Goal: Task Accomplishment & Management: Complete application form

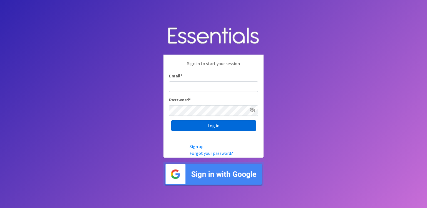
type input "[PERSON_NAME][EMAIL_ADDRESS][PERSON_NAME][DOMAIN_NAME]"
click at [213, 124] on input "Log in" at bounding box center [213, 125] width 85 height 11
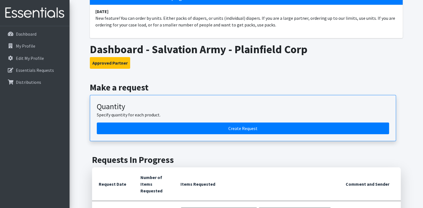
scroll to position [50, 0]
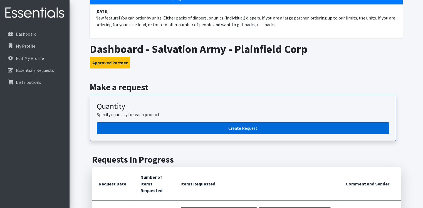
click at [232, 128] on link "Create Request" at bounding box center [243, 128] width 292 height 12
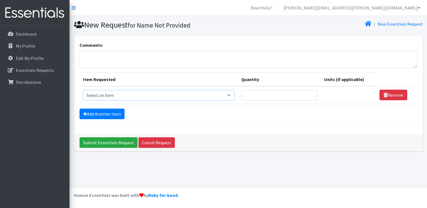
click at [234, 94] on select "Select an item # of Children this order will serve # of Individuals Living in H…" at bounding box center [159, 95] width 152 height 11
select select "13431"
click at [83, 90] on select "Select an item # of Children this order will serve # of Individuals Living in H…" at bounding box center [159, 95] width 152 height 11
click at [258, 95] on input "Quantity" at bounding box center [280, 95] width 76 height 11
type input "250"
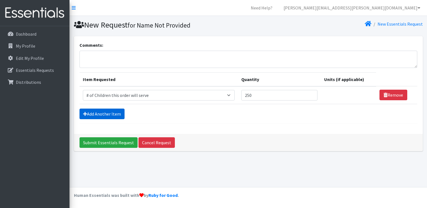
click at [115, 114] on link "Add Another Item" at bounding box center [102, 114] width 45 height 11
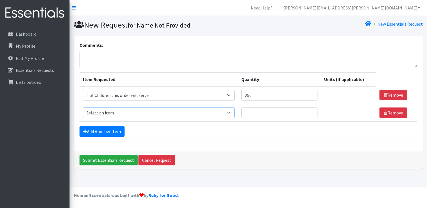
click at [232, 112] on select "Select an item # of Children this order will serve # of Individuals Living in H…" at bounding box center [159, 112] width 152 height 11
select select "6076"
click at [83, 107] on select "Select an item # of Children this order will serve # of Individuals Living in H…" at bounding box center [159, 112] width 152 height 11
click at [269, 113] on input "Quantity" at bounding box center [280, 112] width 76 height 11
type input "1000"
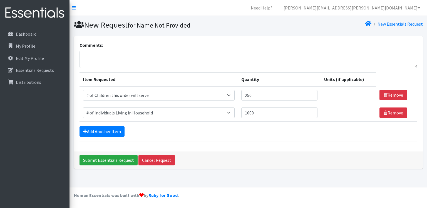
click at [242, 134] on div "Add Another Item" at bounding box center [249, 131] width 338 height 11
click at [98, 133] on link "Add Another Item" at bounding box center [102, 131] width 45 height 11
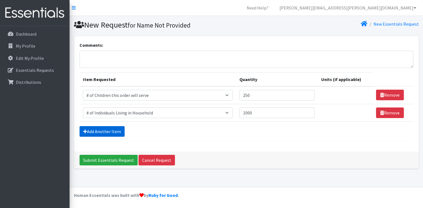
scroll to position [3, 0]
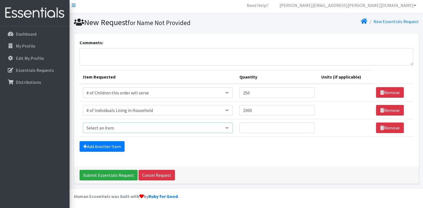
click at [104, 126] on select "Select an item # of Children this order will serve # of Individuals Living in H…" at bounding box center [158, 127] width 150 height 11
select select "320"
click at [83, 122] on select "Select an item # of Children this order will serve # of Individuals Living in H…" at bounding box center [158, 127] width 150 height 11
click at [279, 130] on input "Quantity" at bounding box center [277, 127] width 75 height 11
type input "25"
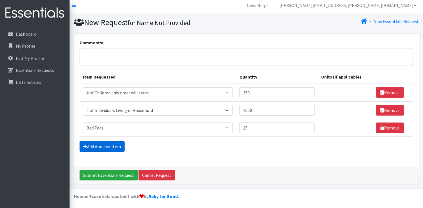
click at [105, 142] on link "Add Another Item" at bounding box center [102, 146] width 45 height 11
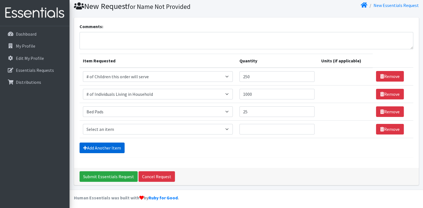
scroll to position [20, 0]
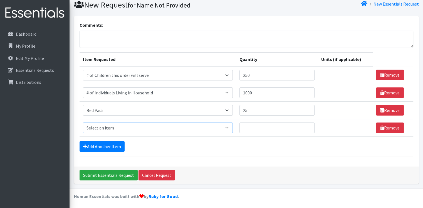
click at [112, 126] on select "Select an item # of Children this order will serve # of Individuals Living in H…" at bounding box center [158, 127] width 150 height 11
select select "14364"
click at [83, 122] on select "Select an item # of Children this order will serve # of Individuals Living in H…" at bounding box center [158, 127] width 150 height 11
click at [254, 127] on input "Quantity" at bounding box center [277, 127] width 75 height 11
type input "10"
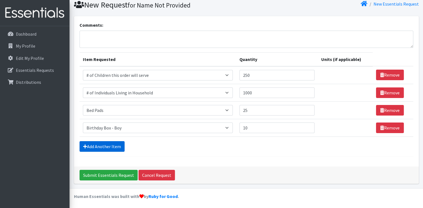
click at [106, 146] on link "Add Another Item" at bounding box center [102, 146] width 45 height 11
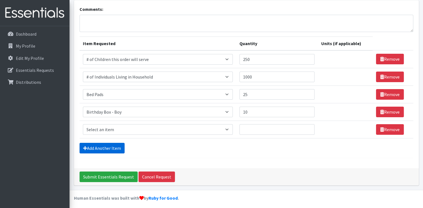
scroll to position [38, 0]
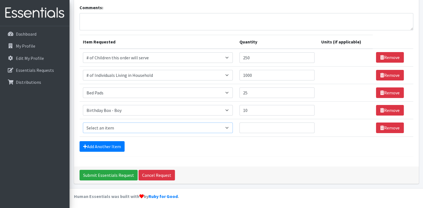
click at [106, 125] on select "Select an item # of Children this order will serve # of Individuals Living in H…" at bounding box center [158, 127] width 150 height 11
select select "14369"
click at [83, 122] on select "Select an item # of Children this order will serve # of Individuals Living in H…" at bounding box center [158, 127] width 150 height 11
click at [254, 128] on input "Quantity" at bounding box center [277, 127] width 75 height 11
type input "10"
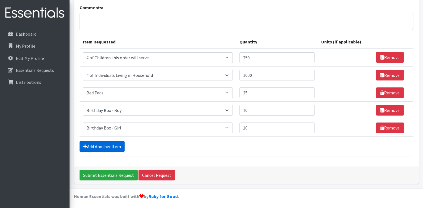
click at [98, 145] on link "Add Another Item" at bounding box center [102, 146] width 45 height 11
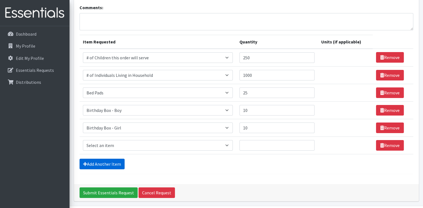
scroll to position [55, 0]
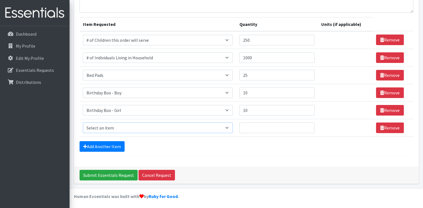
click at [104, 127] on select "Select an item # of Children this order will serve # of Individuals Living in H…" at bounding box center [158, 127] width 150 height 11
select select "1974"
click at [83, 122] on select "Select an item # of Children this order will serve # of Individuals Living in H…" at bounding box center [158, 127] width 150 height 11
click at [257, 126] on input "Quantity" at bounding box center [277, 127] width 75 height 11
type input "15"
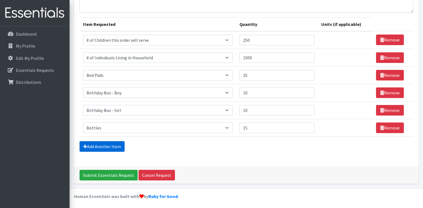
click at [95, 144] on link "Add Another Item" at bounding box center [102, 146] width 45 height 11
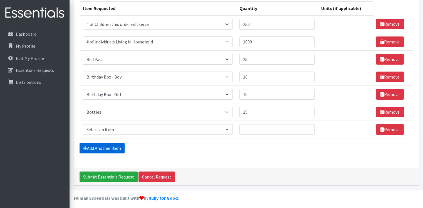
scroll to position [72, 0]
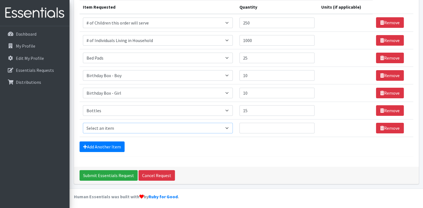
click at [100, 126] on select "Select an item # of Children this order will serve # of Individuals Living in H…" at bounding box center [158, 128] width 150 height 11
select select "15477"
click at [83, 123] on select "Select an item # of Children this order will serve # of Individuals Living in H…" at bounding box center [158, 128] width 150 height 11
click at [245, 126] on input "Quantity" at bounding box center [274, 128] width 74 height 11
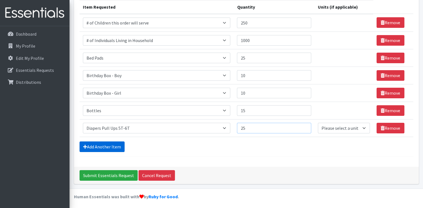
type input "25"
click at [118, 142] on link "Add Another Item" at bounding box center [102, 146] width 45 height 11
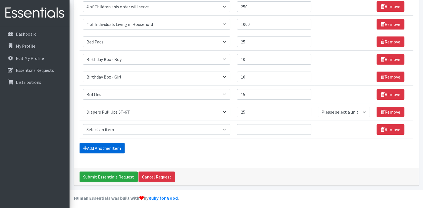
scroll to position [90, 0]
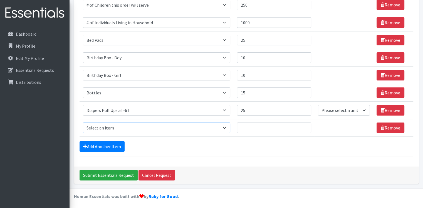
click at [121, 127] on select "Select an item # of Children this order will serve # of Individuals Living in H…" at bounding box center [157, 127] width 148 height 11
select select "1973"
click at [83, 122] on select "Select an item # of Children this order will serve # of Individuals Living in H…" at bounding box center [157, 127] width 148 height 11
click at [257, 124] on input "Quantity" at bounding box center [274, 127] width 74 height 11
type input "25"
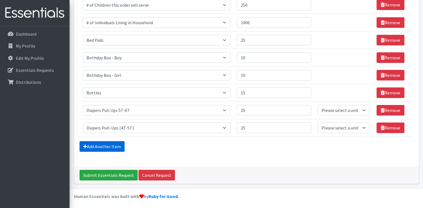
click at [117, 145] on link "Add Another Item" at bounding box center [102, 146] width 45 height 11
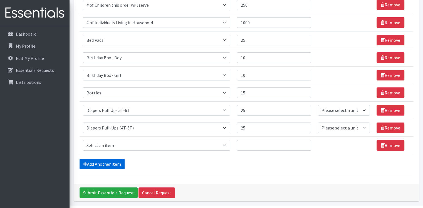
scroll to position [107, 0]
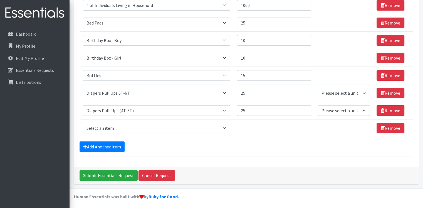
click at [124, 127] on select "Select an item # of Children this order will serve # of Individuals Living in H…" at bounding box center [157, 128] width 148 height 11
select select "1972"
click at [83, 123] on select "Select an item # of Children this order will serve # of Individuals Living in H…" at bounding box center [157, 128] width 148 height 11
click at [257, 131] on input "Quantity" at bounding box center [274, 128] width 74 height 11
type input "25"
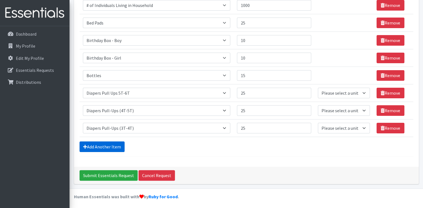
click at [115, 146] on link "Add Another Item" at bounding box center [102, 146] width 45 height 11
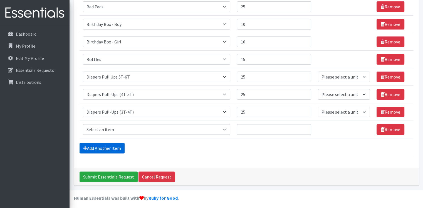
scroll to position [125, 0]
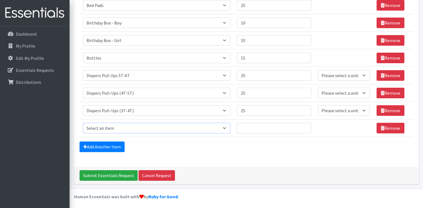
click at [115, 126] on select "Select an item # of Children this order will serve # of Individuals Living in H…" at bounding box center [157, 128] width 148 height 11
select select "1971"
click at [83, 123] on select "Select an item # of Children this order will serve # of Individuals Living in H…" at bounding box center [157, 128] width 148 height 11
click at [256, 129] on input "Quantity" at bounding box center [274, 128] width 74 height 11
type input "25"
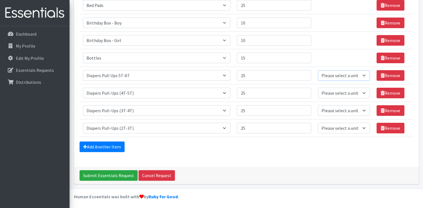
click at [362, 73] on select "Please select a unit units Packs" at bounding box center [344, 75] width 52 height 11
select select "Pack"
click at [318, 70] on select "Please select a unit units Packs" at bounding box center [344, 75] width 52 height 11
click at [361, 95] on select "Please select a unit units Packs" at bounding box center [344, 93] width 52 height 11
select select "Pack"
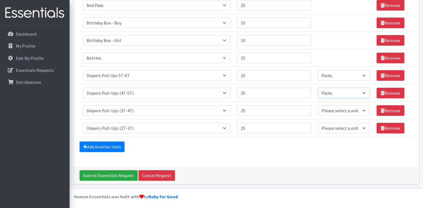
click at [318, 88] on select "Please select a unit units Packs" at bounding box center [344, 93] width 52 height 11
click at [351, 109] on select "Please select a unit units Packs" at bounding box center [344, 110] width 52 height 11
select select "Pack"
click at [318, 105] on select "Please select a unit units Packs" at bounding box center [344, 110] width 52 height 11
click at [342, 128] on select "Please select a unit units Packs" at bounding box center [344, 128] width 52 height 11
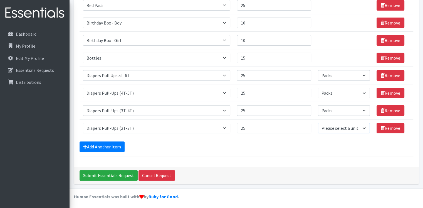
select select "Pack"
click at [318, 123] on select "Please select a unit units Packs" at bounding box center [344, 128] width 52 height 11
click at [116, 146] on link "Add Another Item" at bounding box center [102, 146] width 45 height 11
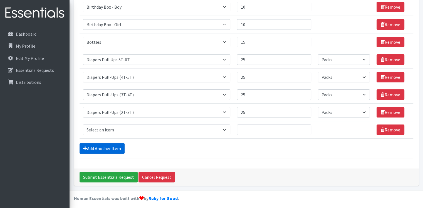
scroll to position [142, 0]
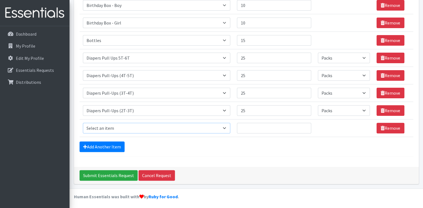
click at [116, 127] on select "Select an item # of Children this order will serve # of Individuals Living in H…" at bounding box center [157, 128] width 148 height 11
select select "1967"
click at [83, 123] on select "Select an item # of Children this order will serve # of Individuals Living in H…" at bounding box center [157, 128] width 148 height 11
click at [250, 128] on input "Quantity" at bounding box center [274, 128] width 74 height 11
type input "50"
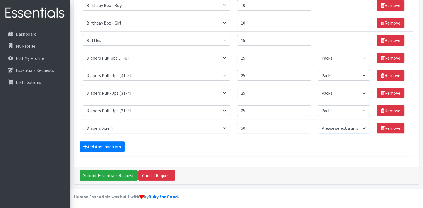
click at [346, 128] on select "Please select a unit units Packs" at bounding box center [344, 128] width 52 height 11
select select "Pack"
click at [318, 123] on select "Please select a unit units Packs" at bounding box center [344, 128] width 52 height 11
click at [254, 129] on input "50" at bounding box center [274, 128] width 74 height 11
type input "5"
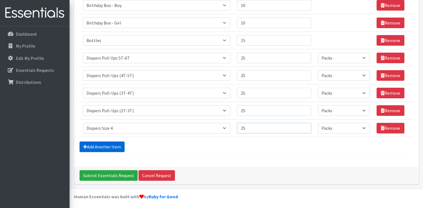
type input "25"
click at [94, 142] on link "Add Another Item" at bounding box center [102, 146] width 45 height 11
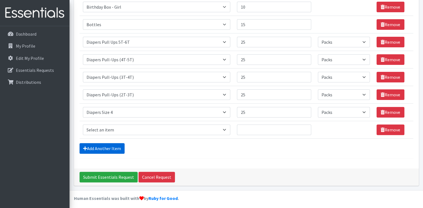
scroll to position [160, 0]
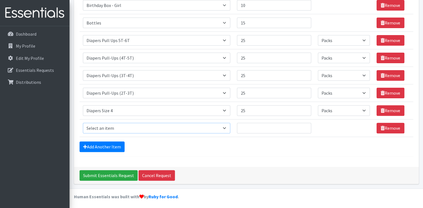
click at [105, 126] on select "Select an item # of Children this order will serve # of Individuals Living in H…" at bounding box center [157, 128] width 148 height 11
select select "1968"
click at [83, 123] on select "Select an item # of Children this order will serve # of Individuals Living in H…" at bounding box center [157, 128] width 148 height 11
click at [273, 128] on input "Quantity" at bounding box center [274, 128] width 74 height 11
type input "25"
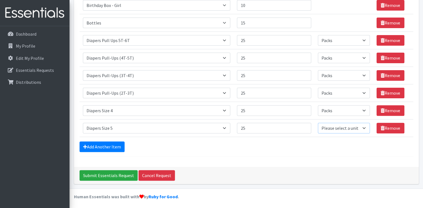
click at [338, 125] on select "Please select a unit units Packs" at bounding box center [344, 128] width 52 height 11
select select "Pack"
click at [318, 123] on select "Please select a unit units Packs" at bounding box center [344, 128] width 52 height 11
click at [116, 144] on link "Add Another Item" at bounding box center [102, 146] width 45 height 11
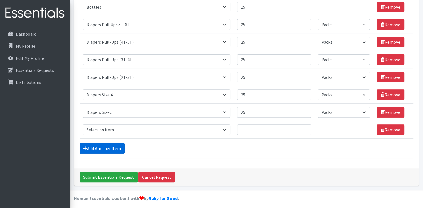
scroll to position [177, 0]
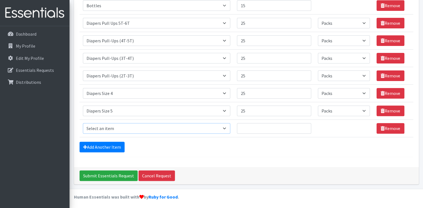
click at [120, 128] on select "Select an item # of Children this order will serve # of Individuals Living in H…" at bounding box center [157, 128] width 148 height 11
select select "1969"
click at [83, 123] on select "Select an item # of Children this order will serve # of Individuals Living in H…" at bounding box center [157, 128] width 148 height 11
click at [251, 129] on input "Quantity" at bounding box center [274, 128] width 74 height 11
type input "2"
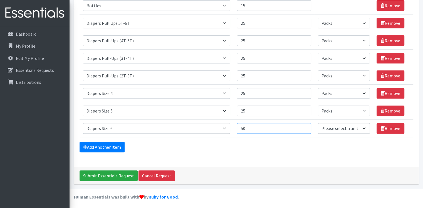
type input "50"
click at [335, 127] on select "Please select a unit units Packs" at bounding box center [344, 128] width 52 height 11
select select "Pack"
click at [318, 123] on select "Please select a unit units Packs" at bounding box center [344, 128] width 52 height 11
click at [103, 146] on link "Add Another Item" at bounding box center [102, 147] width 45 height 11
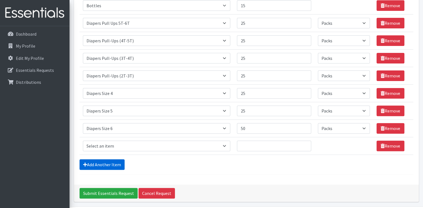
scroll to position [195, 0]
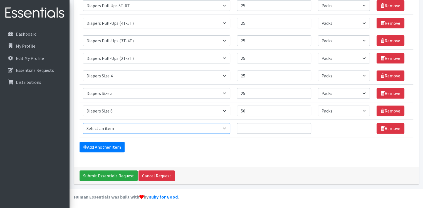
click at [119, 127] on select "Select an item # of Children this order will serve # of Individuals Living in H…" at bounding box center [157, 128] width 148 height 11
select select "1970"
click at [83, 123] on select "Select an item # of Children this order will serve # of Individuals Living in H…" at bounding box center [157, 128] width 148 height 11
click at [284, 131] on input "Quantity" at bounding box center [274, 128] width 74 height 11
type input "50"
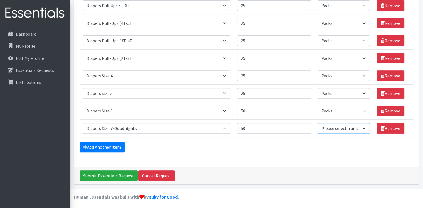
click at [356, 128] on select "Please select a unit units Packs" at bounding box center [344, 128] width 52 height 11
select select "Pack"
click at [318, 123] on select "Please select a unit units Packs" at bounding box center [344, 128] width 52 height 11
click at [307, 156] on div "Comments: Item Requested Quantity Units (if applicable) Item Requested Select a…" at bounding box center [246, 4] width 345 height 326
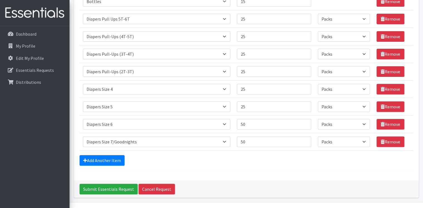
scroll to position [181, 0]
click at [114, 158] on link "Add Another Item" at bounding box center [102, 160] width 45 height 11
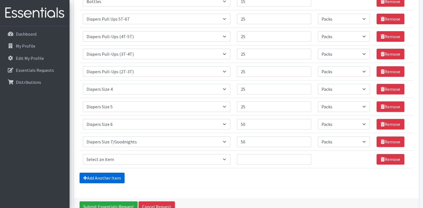
scroll to position [212, 0]
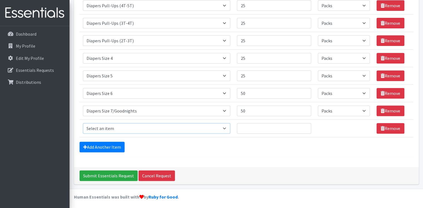
click at [129, 127] on select "Select an item # of Children this order will serve # of Individuals Living in H…" at bounding box center [157, 128] width 148 height 11
select select "2005"
click at [83, 123] on select "Select an item # of Children this order will serve # of Individuals Living in H…" at bounding box center [157, 128] width 148 height 11
click at [254, 131] on input "Quantity" at bounding box center [274, 128] width 74 height 11
type input "50"
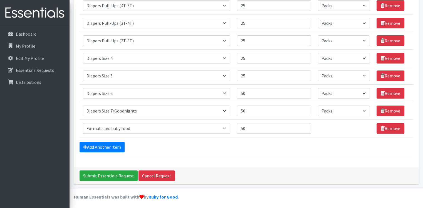
click at [347, 131] on td "Unit units" at bounding box center [344, 128] width 59 height 18
click at [113, 144] on link "Add Another Item" at bounding box center [102, 147] width 45 height 11
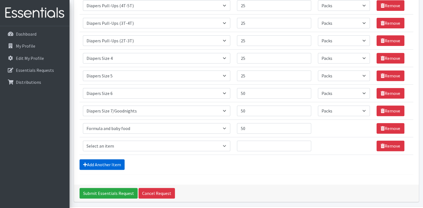
scroll to position [230, 0]
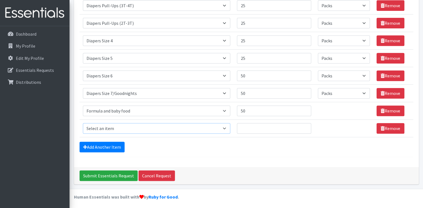
click at [131, 130] on select "Select an item # of Children this order will serve # of Individuals Living in H…" at bounding box center [157, 128] width 148 height 11
select select "5659"
click at [83, 123] on select "Select an item # of Children this order will serve # of Individuals Living in H…" at bounding box center [157, 128] width 148 height 11
click at [260, 126] on input "Quantity" at bounding box center [274, 128] width 74 height 11
type input "25"
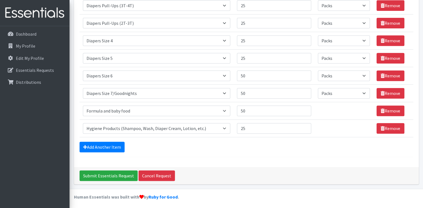
click at [193, 149] on div "Add Another Item" at bounding box center [247, 147] width 334 height 11
click at [112, 144] on link "Add Another Item" at bounding box center [102, 147] width 45 height 11
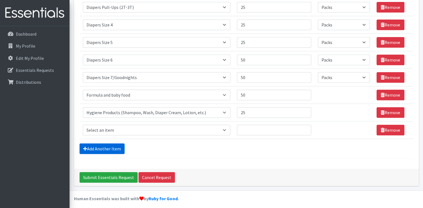
scroll to position [247, 0]
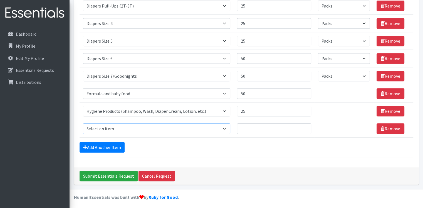
click at [113, 127] on select "Select an item # of Children this order will serve # of Individuals Living in H…" at bounding box center [157, 128] width 148 height 11
select select "5774"
click at [83, 123] on select "Select an item # of Children this order will serve # of Individuals Living in H…" at bounding box center [157, 128] width 148 height 11
click at [258, 126] on input "Quantity" at bounding box center [274, 128] width 74 height 11
type input "25"
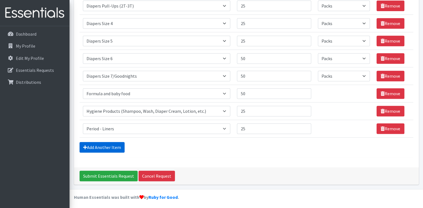
click at [119, 148] on link "Add Another Item" at bounding box center [102, 147] width 45 height 11
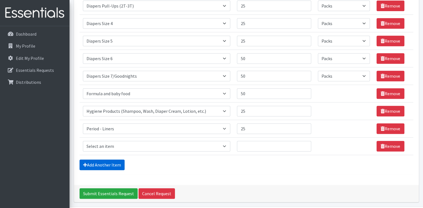
scroll to position [265, 0]
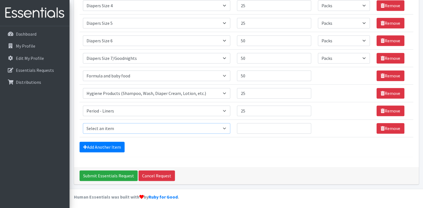
click at [129, 129] on select "Select an item # of Children this order will serve # of Individuals Living in H…" at bounding box center [157, 128] width 148 height 11
select select "5772"
click at [83, 123] on select "Select an item # of Children this order will serve # of Individuals Living in H…" at bounding box center [157, 128] width 148 height 11
click at [253, 127] on input "Quantity" at bounding box center [274, 128] width 74 height 11
type input "25"
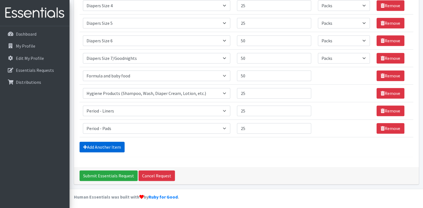
click at [101, 147] on link "Add Another Item" at bounding box center [102, 147] width 45 height 11
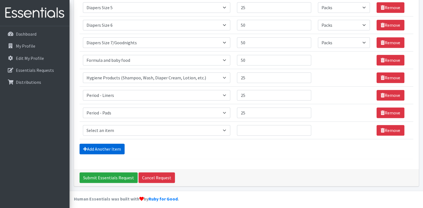
scroll to position [282, 0]
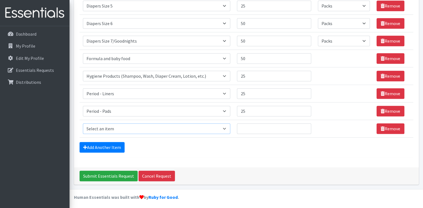
click at [110, 124] on select "Select an item # of Children this order will serve # of Individuals Living in H…" at bounding box center [157, 128] width 148 height 11
select select "5773"
click at [83, 123] on select "Select an item # of Children this order will serve # of Individuals Living in H…" at bounding box center [157, 128] width 148 height 11
click at [253, 127] on input "Quantity" at bounding box center [274, 128] width 74 height 11
type input "25"
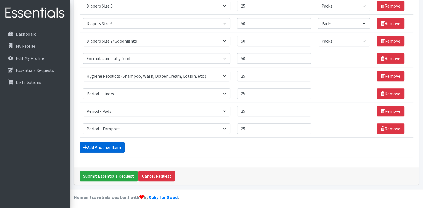
click at [112, 144] on link "Add Another Item" at bounding box center [102, 147] width 45 height 11
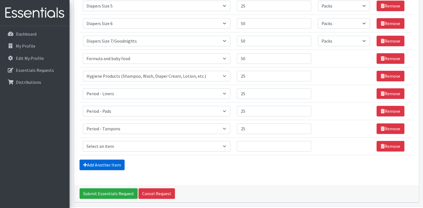
scroll to position [300, 0]
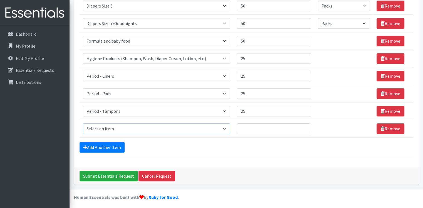
click at [112, 127] on select "Select an item # of Children this order will serve # of Individuals Living in H…" at bounding box center [157, 128] width 148 height 11
select select "14363"
click at [83, 123] on select "Select an item # of Children this order will serve # of Individuals Living in H…" at bounding box center [157, 128] width 148 height 11
click at [257, 128] on input "Quantity" at bounding box center [274, 128] width 74 height 11
drag, startPoint x: 248, startPoint y: 139, endPoint x: 257, endPoint y: 128, distance: 13.7
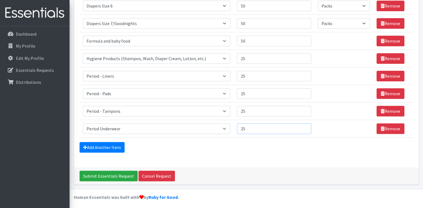
click at [257, 128] on input "25" at bounding box center [274, 128] width 74 height 11
type input "25"
click at [98, 144] on link "Add Another Item" at bounding box center [102, 147] width 45 height 11
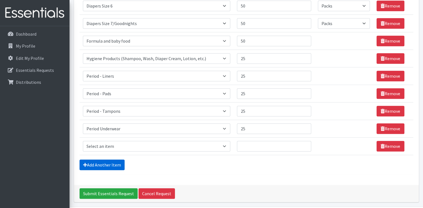
scroll to position [317, 0]
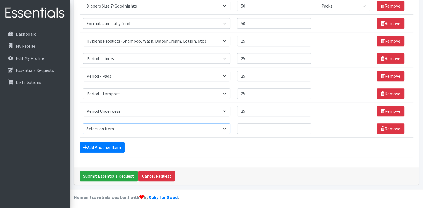
click at [103, 127] on select "Select an item # of Children this order will serve # of Individuals Living in H…" at bounding box center [157, 128] width 148 height 11
select select "5739"
click at [83, 123] on select "Select an item # of Children this order will serve # of Individuals Living in H…" at bounding box center [157, 128] width 148 height 11
click at [250, 126] on input "Quantity" at bounding box center [274, 128] width 74 height 11
click at [287, 125] on input "Quantity" at bounding box center [274, 128] width 74 height 11
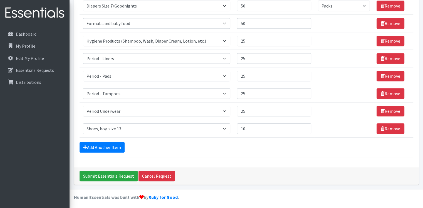
click at [295, 142] on div "Add Another Item" at bounding box center [247, 147] width 334 height 11
click at [108, 146] on link "Add Another Item" at bounding box center [102, 147] width 45 height 11
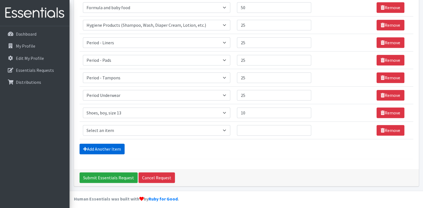
scroll to position [335, 0]
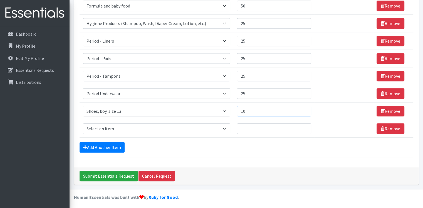
click at [250, 109] on input "10" at bounding box center [274, 111] width 74 height 11
type input "1"
click at [388, 106] on link "Remove" at bounding box center [391, 111] width 28 height 11
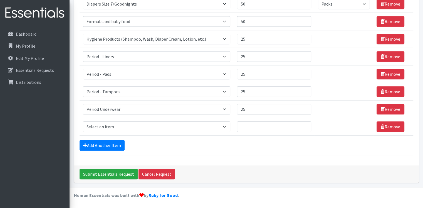
scroll to position [317, 0]
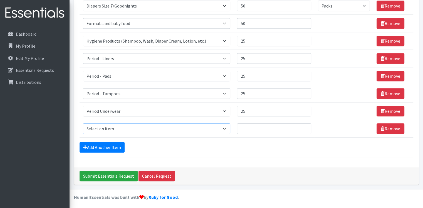
click at [139, 125] on select "Select an item # of Children this order will serve # of Individuals Living in H…" at bounding box center [157, 128] width 148 height 11
select select "1943"
click at [83, 123] on select "Select an item # of Children this order will serve # of Individuals Living in H…" at bounding box center [157, 128] width 148 height 11
click at [245, 128] on input "Quantity" at bounding box center [274, 128] width 74 height 11
type input "25"
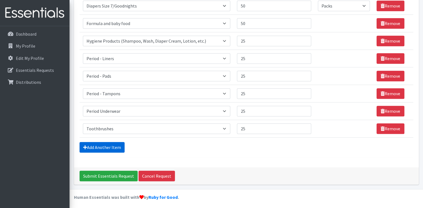
click at [111, 150] on link "Add Another Item" at bounding box center [102, 147] width 45 height 11
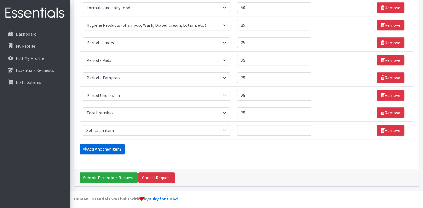
scroll to position [335, 0]
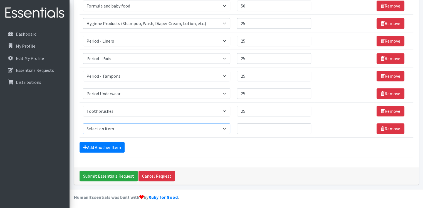
click at [143, 127] on select "Select an item # of Children this order will serve # of Individuals Living in H…" at bounding box center [157, 128] width 148 height 11
select select "1944"
click at [83, 123] on select "Select an item # of Children this order will serve # of Individuals Living in H…" at bounding box center [157, 128] width 148 height 11
click at [253, 128] on input "Quantity" at bounding box center [274, 128] width 74 height 11
type input "25"
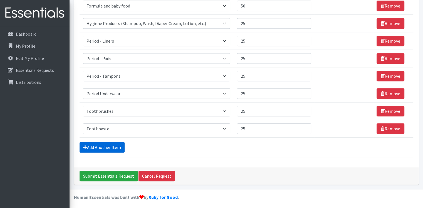
drag, startPoint x: 104, startPoint y: 143, endPoint x: 107, endPoint y: 141, distance: 4.6
click at [107, 142] on link "Add Another Item" at bounding box center [102, 147] width 45 height 11
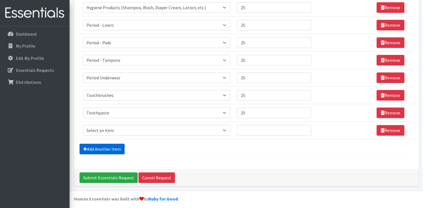
scroll to position [352, 0]
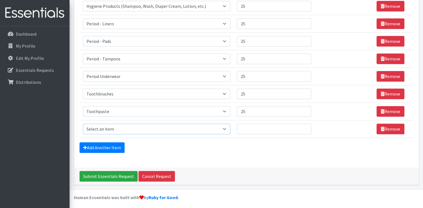
click at [113, 126] on select "Select an item # of Children this order will serve # of Individuals Living in H…" at bounding box center [157, 129] width 148 height 11
select select "1929"
click at [83, 124] on select "Select an item # of Children this order will serve # of Individuals Living in H…" at bounding box center [157, 129] width 148 height 11
click at [254, 125] on input "Quantity" at bounding box center [274, 129] width 74 height 11
type input "300"
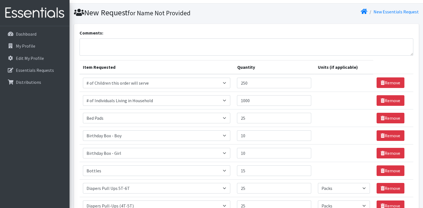
scroll to position [0, 0]
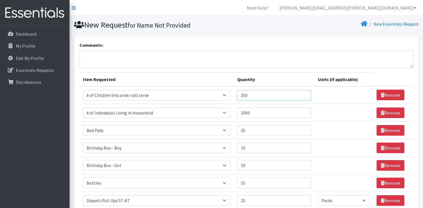
click at [252, 95] on input "250" at bounding box center [274, 95] width 74 height 11
type input "2"
type input "300"
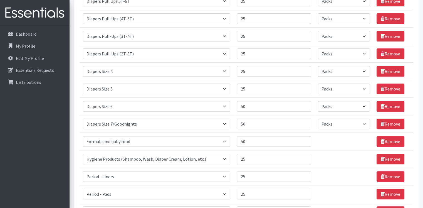
scroll to position [208, 0]
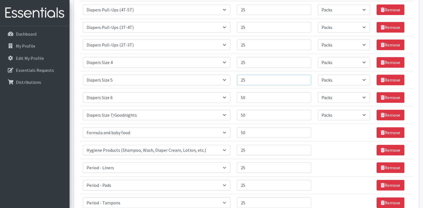
click at [255, 79] on input "25" at bounding box center [274, 80] width 74 height 11
type input "2"
type input "50"
click at [344, 156] on td "Unit units" at bounding box center [344, 150] width 59 height 18
click at [254, 98] on input "50" at bounding box center [274, 97] width 74 height 11
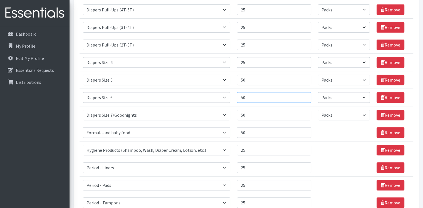
type input "5"
type input "75"
click at [347, 164] on td "Unit units" at bounding box center [344, 168] width 59 height 18
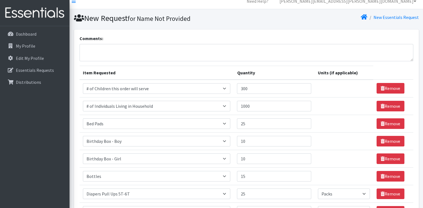
scroll to position [0, 0]
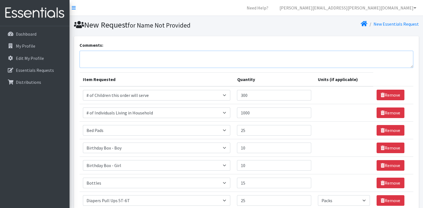
click at [93, 55] on textarea "Comments:" at bounding box center [247, 59] width 334 height 17
type textarea "E"
click at [122, 55] on textarea "Enfamil Formula: gentelease and regular yellow. Any hygiene supplies is appreci…" at bounding box center [247, 59] width 334 height 17
drag, startPoint x: 122, startPoint y: 55, endPoint x: 113, endPoint y: 68, distance: 15.5
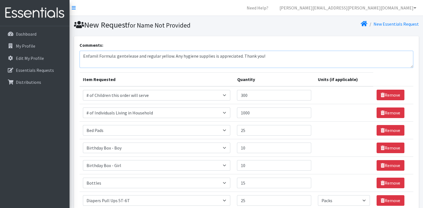
click at [118, 55] on textarea "Enfamil Formula: gentelease and regular yellow. Any hygiene supplies is appreci…" at bounding box center [247, 59] width 334 height 17
click at [132, 62] on textarea "Enfamil Formula: Gentelease and regular yellow. Any hygiene supplies is appreci…" at bounding box center [247, 59] width 334 height 17
click at [131, 54] on textarea "Enfamil Formula: Gentelease and regular yellow. Any hygiene supplies is appreci…" at bounding box center [247, 59] width 334 height 17
click at [140, 61] on textarea "Enfamil Formula: Gentelease and regular yellow. Any hygiene supplies is appreci…" at bounding box center [247, 59] width 334 height 17
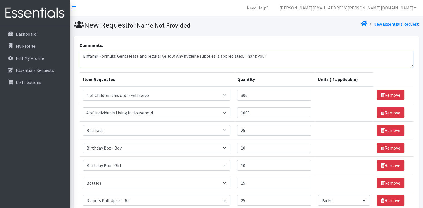
click at [173, 56] on textarea "Enfamil Formula: Gentelease and regular yellow. Any hygiene supplies is appreci…" at bounding box center [247, 59] width 334 height 17
click at [169, 63] on textarea "Enfamil Formula: Gentelease and regular yellow. SImilica Sensitive. Any hygiene…" at bounding box center [247, 59] width 334 height 17
click at [187, 56] on textarea "Enfamil Formula: Gentelease and regular yellow. SImilica Sensitive. Any hygiene…" at bounding box center [247, 59] width 334 height 17
click at [184, 65] on textarea "Enfamil Formula: Gentelease and regular yellow. SImilic Sensitive. Any hygiene …" at bounding box center [247, 59] width 334 height 17
click at [177, 55] on textarea "Enfamil Formula: Gentelease and regular yellow. SImilic Sensitive. Any hygiene …" at bounding box center [247, 59] width 334 height 17
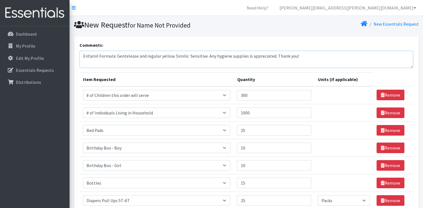
click at [186, 66] on textarea "Enfamil Formula: Gentelease and regular yellow. Similic Sensitive. Any hygiene …" at bounding box center [247, 59] width 334 height 17
click at [202, 65] on textarea "Enfamil Formula: Gentelease and regular yellow. Similic Sensitive. Any hygiene …" at bounding box center [247, 59] width 334 height 17
click at [186, 56] on textarea "Enfamil Formula: Gentelease and regular yellow. Similic Sensitive. Any hygiene …" at bounding box center [247, 59] width 334 height 17
click at [205, 63] on textarea "Enfamil Formula: Gentelease and regular yellow. Similic: Sensitive. Any hygiene…" at bounding box center [247, 59] width 334 height 17
click at [190, 55] on textarea "Enfamil Formula: Gentelease and regular yellow. Similic: Sensitive. Any hygiene…" at bounding box center [247, 59] width 334 height 17
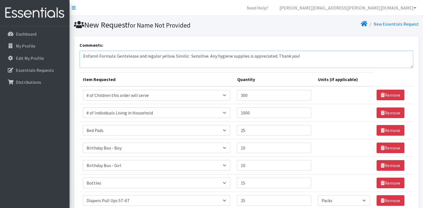
click at [189, 56] on textarea "Enfamil Formula: Gentelease and regular yellow. Similic: Sensitive. Any hygiene…" at bounding box center [247, 59] width 334 height 17
click at [200, 62] on textarea "Enfamil Formula: Gentelease and regular yellow. Similic: Sensitive. Any hygiene…" at bounding box center [247, 59] width 334 height 17
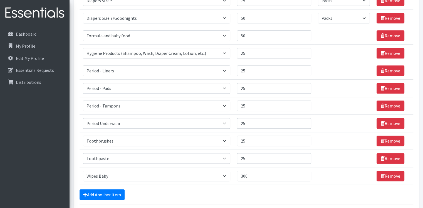
scroll to position [352, 0]
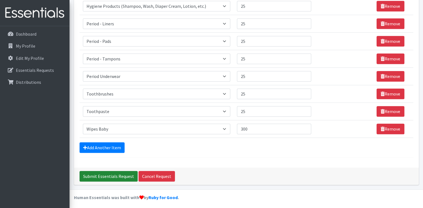
type textarea "Enfamil Formula: Gentelease and regular yellow. Similic: Sensitive. Any hygiene…"
click at [110, 176] on input "Submit Essentials Request" at bounding box center [109, 176] width 58 height 11
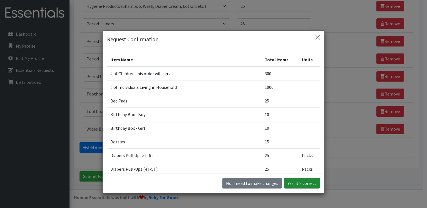
click at [291, 181] on button "Yes, it's correct" at bounding box center [302, 183] width 36 height 11
